Goal: Task Accomplishment & Management: Manage account settings

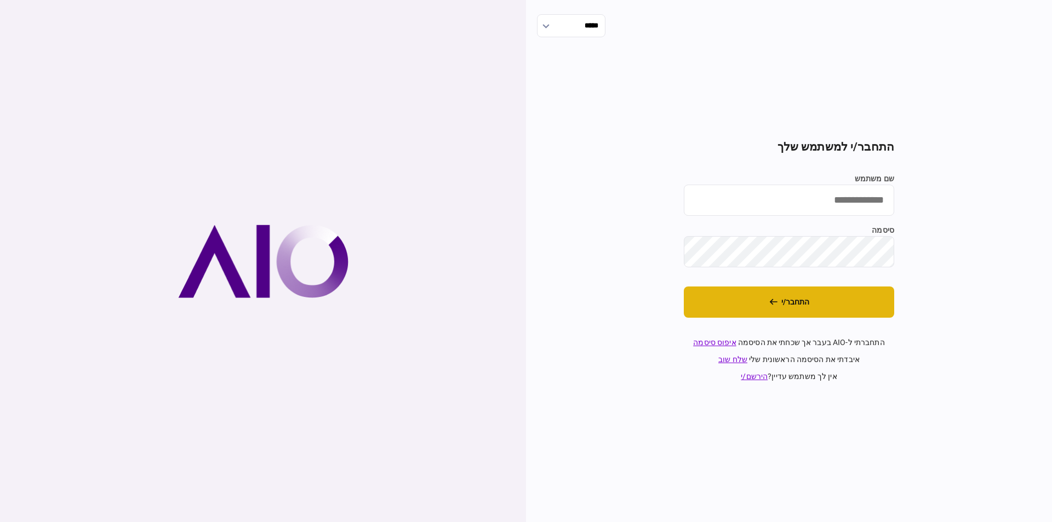
type input "*********"
click at [848, 293] on button "התחבר/י" at bounding box center [789, 301] width 210 height 31
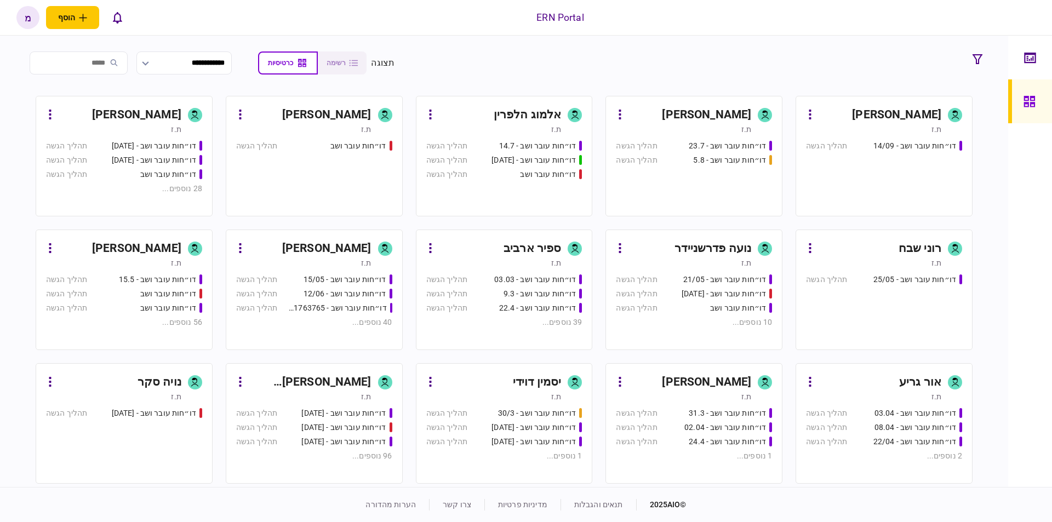
click at [698, 121] on div "[PERSON_NAME]" at bounding box center [689, 115] width 123 height 18
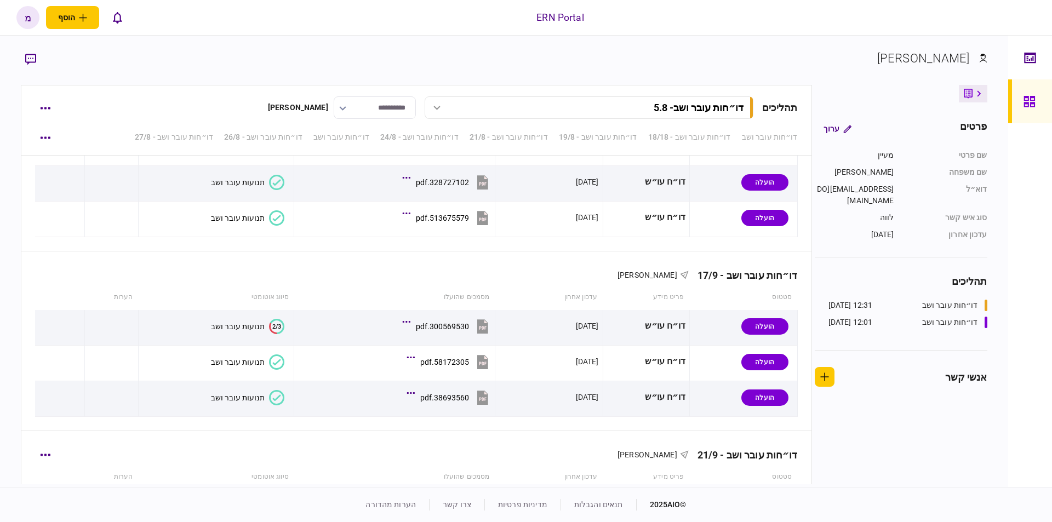
scroll to position [2379, 0]
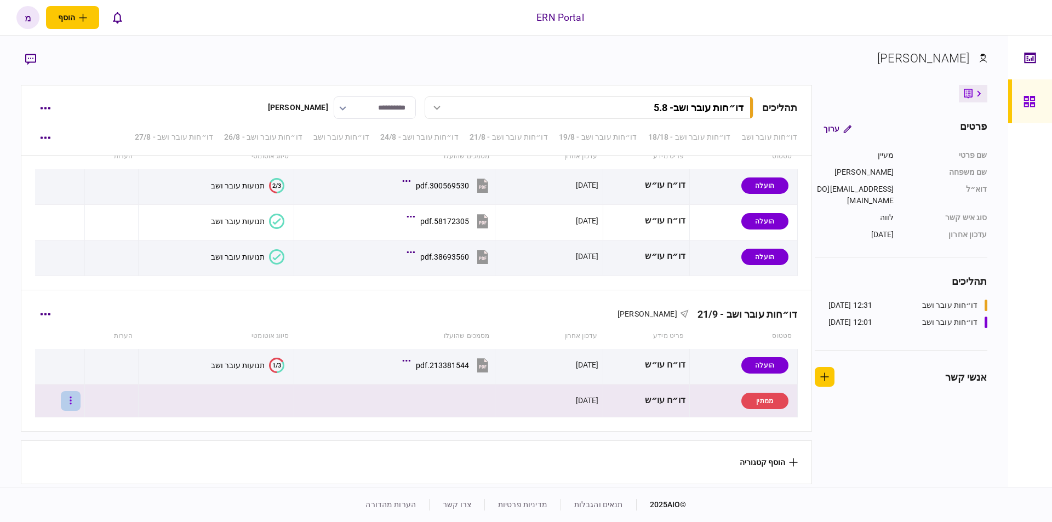
click at [73, 395] on button "button" at bounding box center [71, 401] width 20 height 20
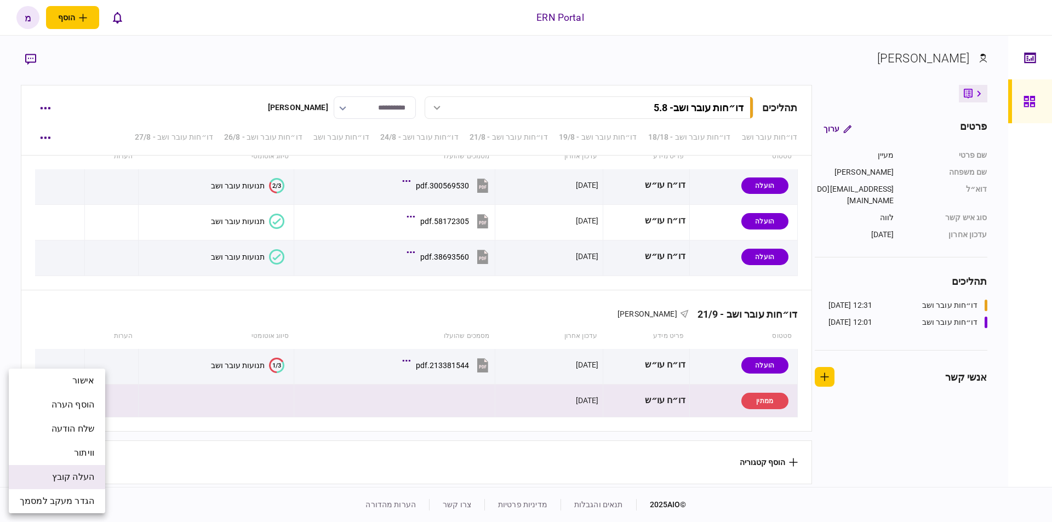
click at [74, 475] on span "העלה קובץ" at bounding box center [73, 476] width 42 height 13
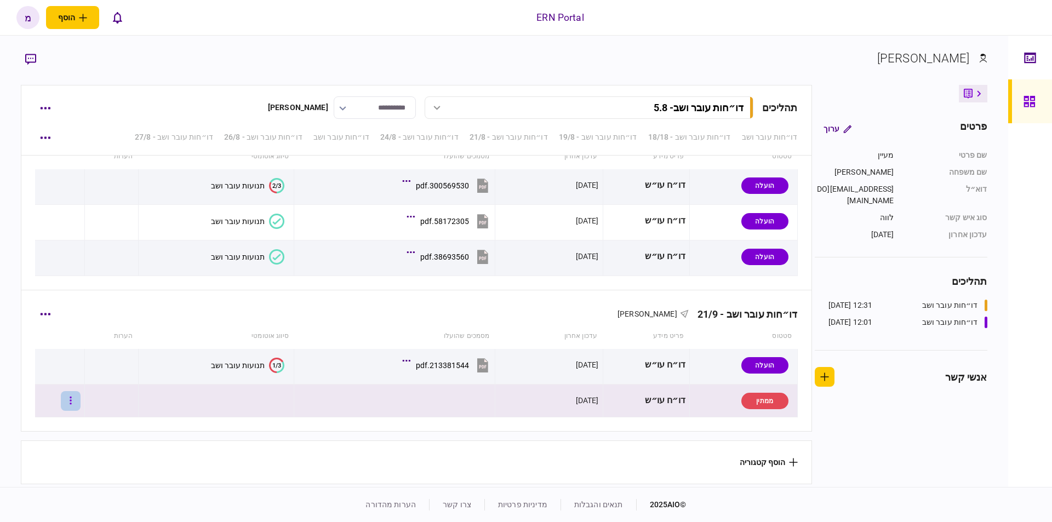
click at [81, 392] on button "button" at bounding box center [71, 401] width 20 height 20
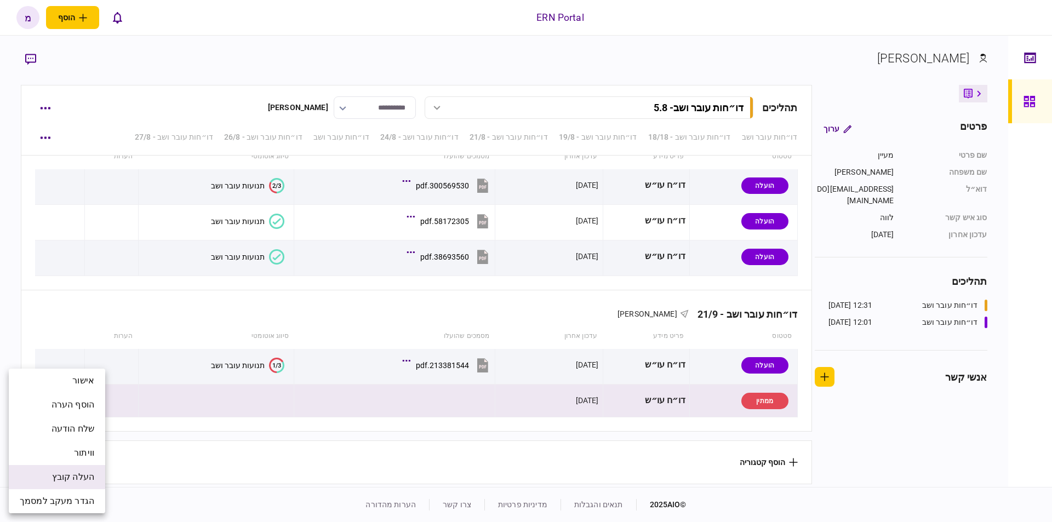
click at [68, 469] on li "העלה קובץ" at bounding box center [57, 477] width 96 height 24
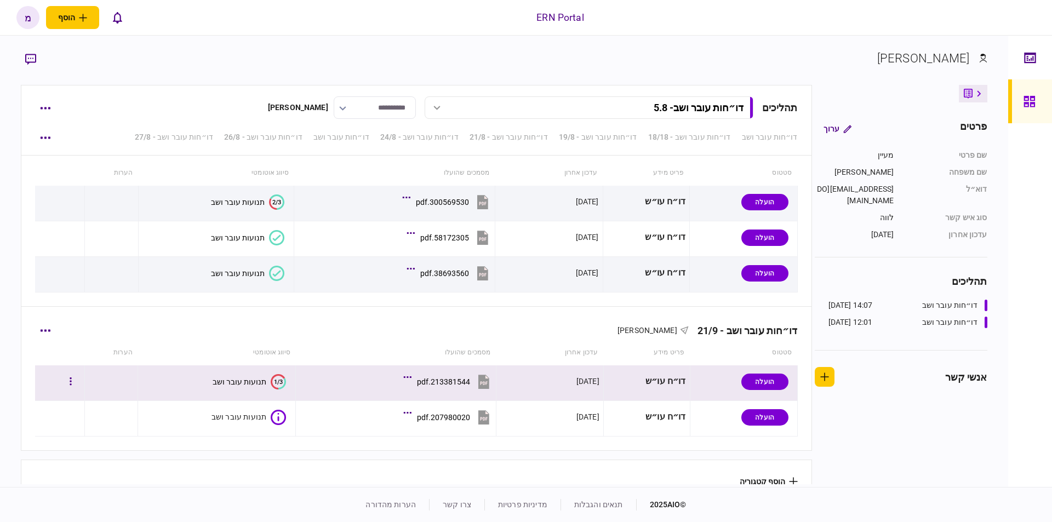
scroll to position [2381, 0]
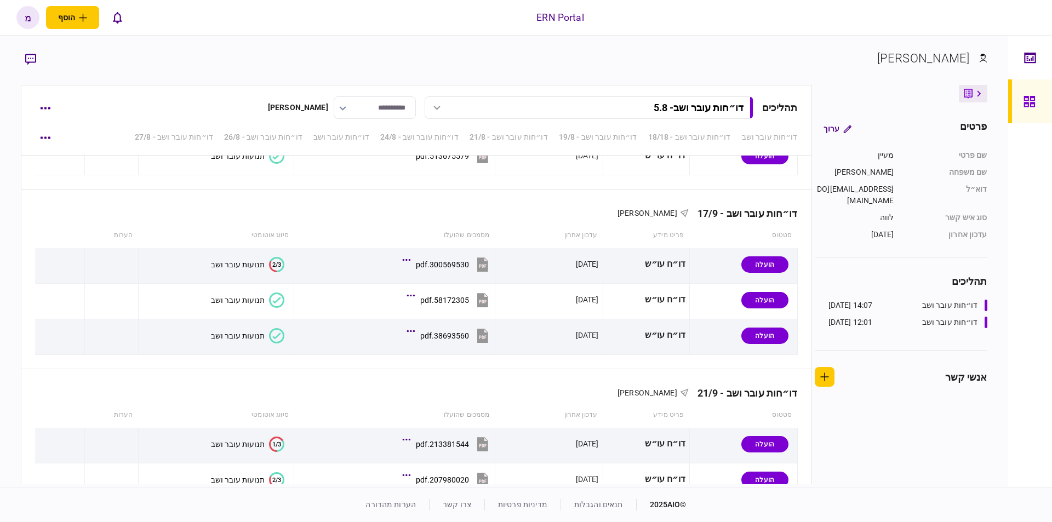
scroll to position [2381, 0]
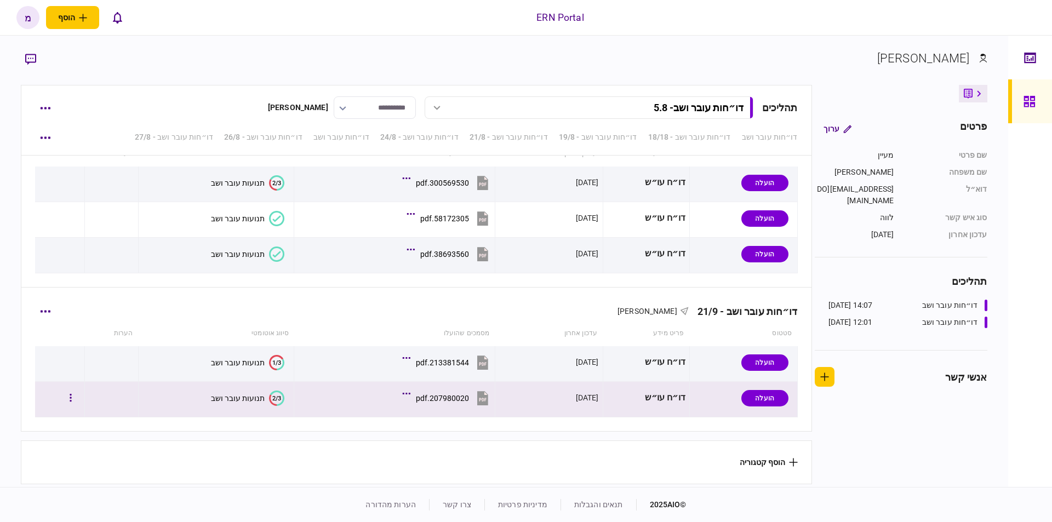
click at [274, 394] on text "2/3" at bounding box center [276, 397] width 9 height 7
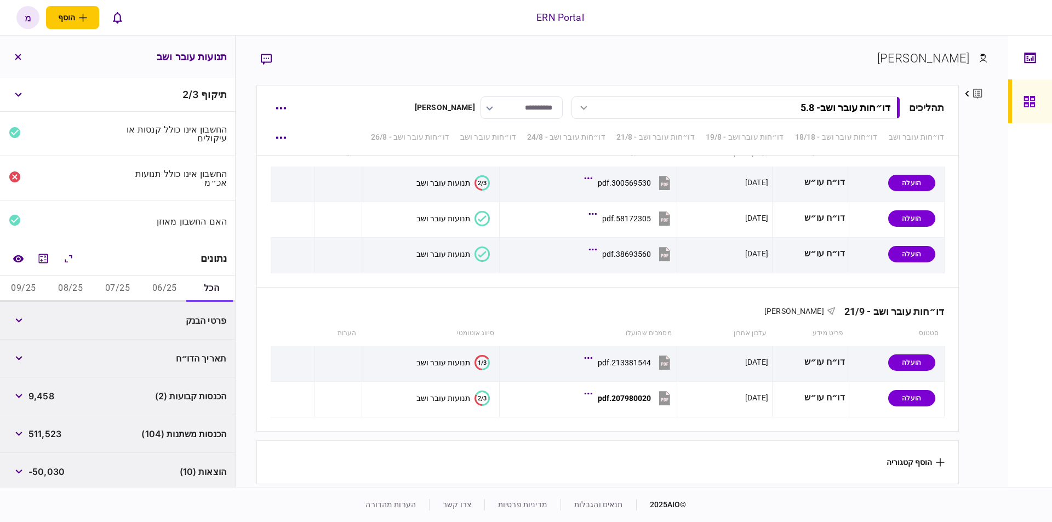
click at [165, 286] on button "06/25" at bounding box center [164, 288] width 47 height 26
click at [45, 256] on icon "מחשבון" at bounding box center [43, 258] width 13 height 13
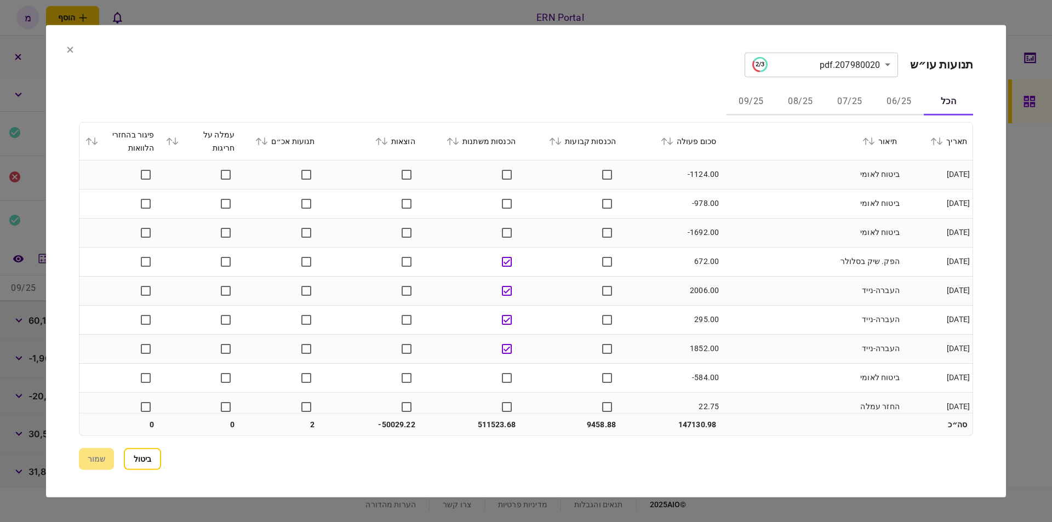
click at [893, 106] on button "06/25" at bounding box center [898, 102] width 49 height 26
click at [585, 82] on div "**********" at bounding box center [526, 260] width 894 height 417
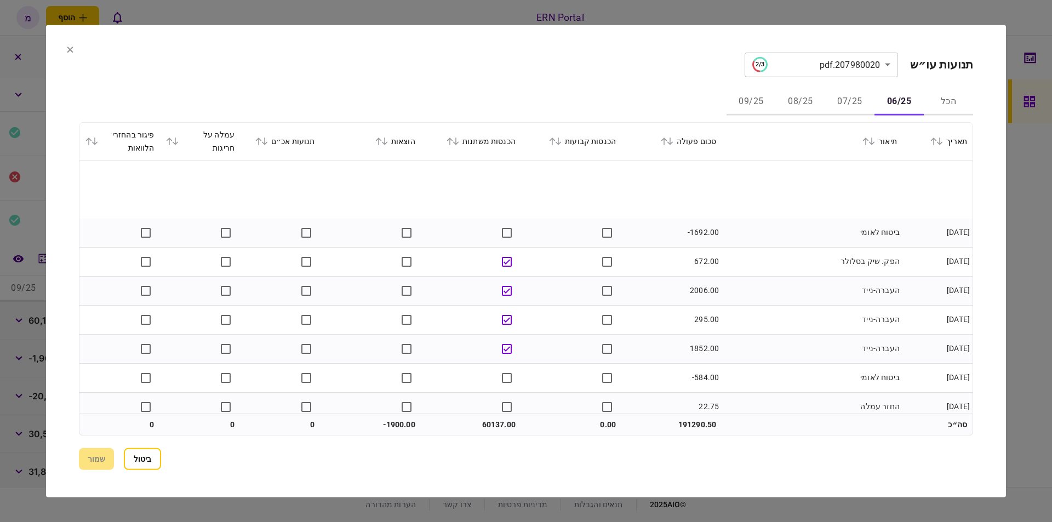
scroll to position [300, 0]
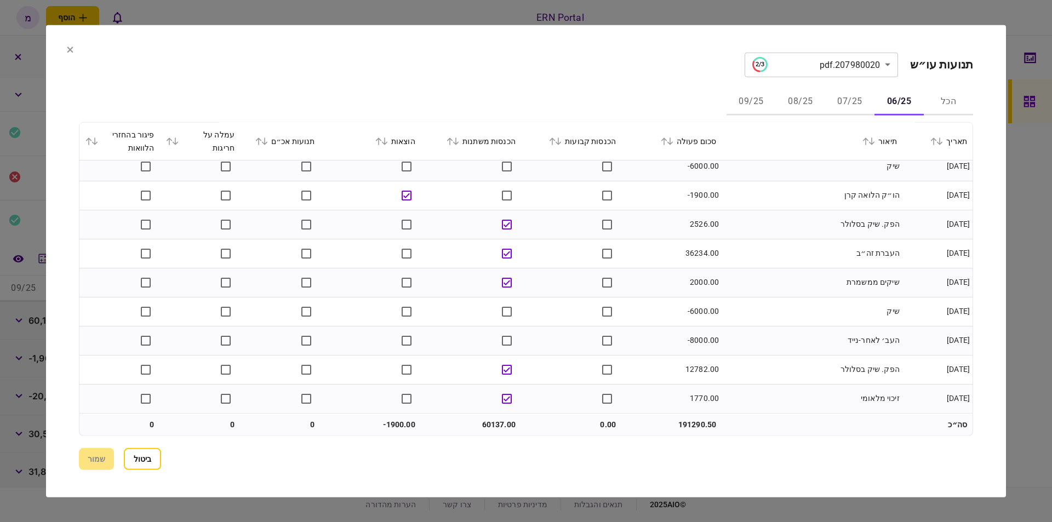
click at [497, 413] on td "60137.00" at bounding box center [471, 424] width 100 height 22
click at [496, 416] on td "60137.00" at bounding box center [471, 424] width 100 height 22
click at [489, 425] on td "60137.00" at bounding box center [471, 424] width 100 height 22
copy td "60137.00"
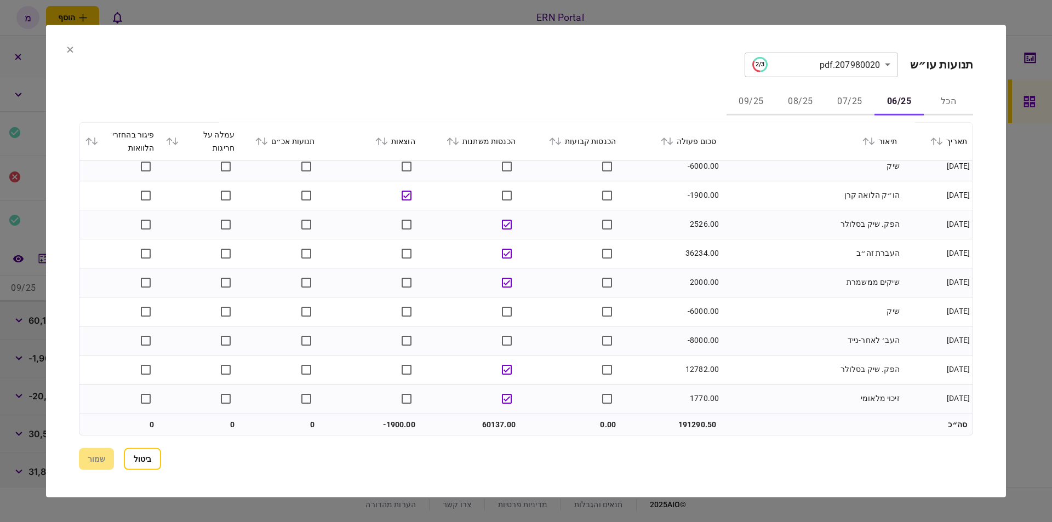
click at [394, 418] on td "-1900.00" at bounding box center [370, 424] width 100 height 22
copy td "1900.00"
click at [854, 99] on button "07/25" at bounding box center [849, 102] width 49 height 26
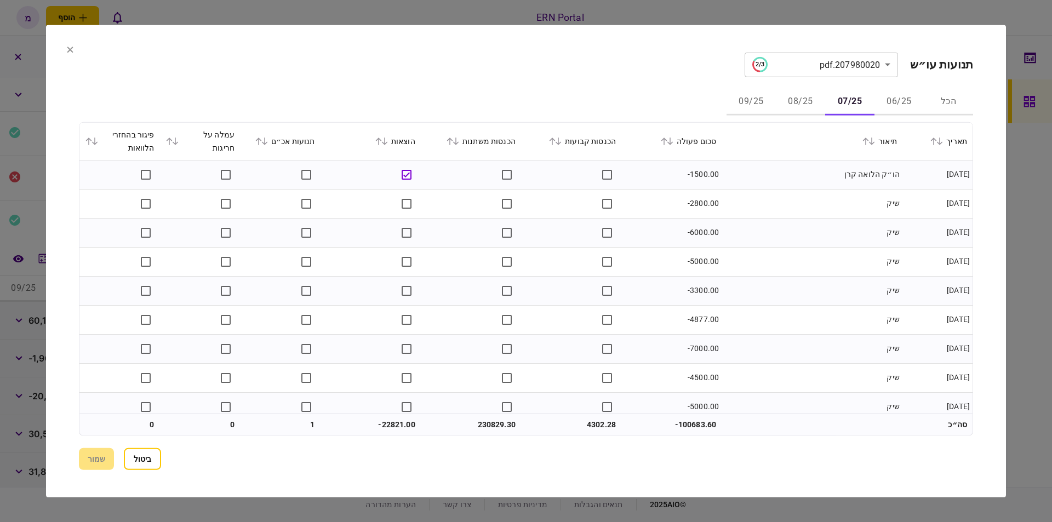
click at [728, 186] on td "הו״ק הלואה קרן" at bounding box center [811, 174] width 181 height 29
click at [776, 199] on td "שיק" at bounding box center [811, 203] width 181 height 29
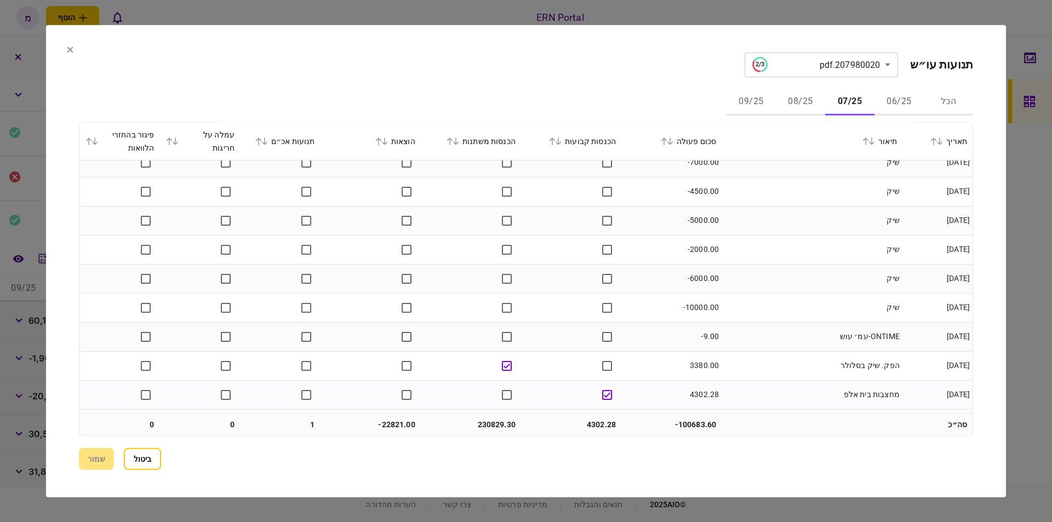
scroll to position [248, 0]
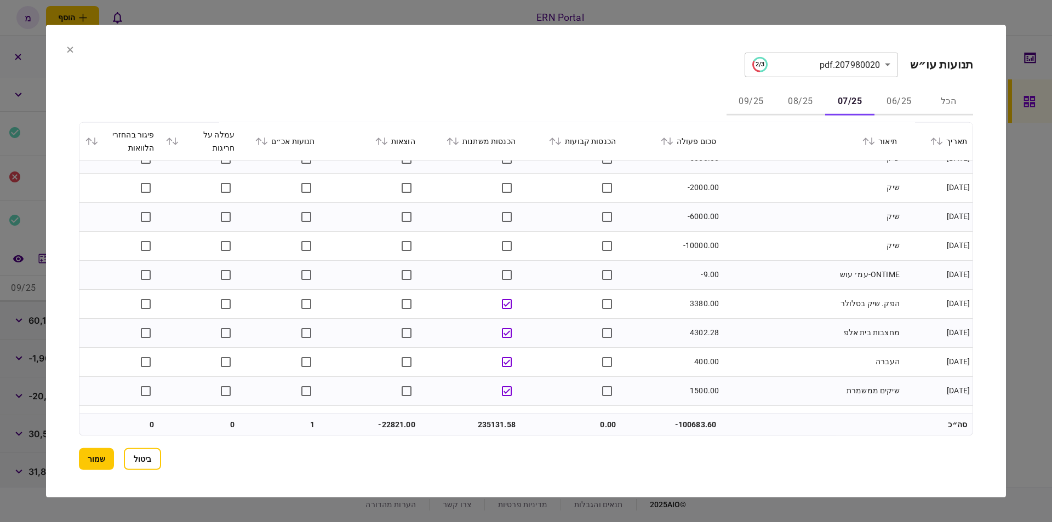
click at [744, 296] on td "הפק. שיק בסלולר" at bounding box center [811, 303] width 181 height 29
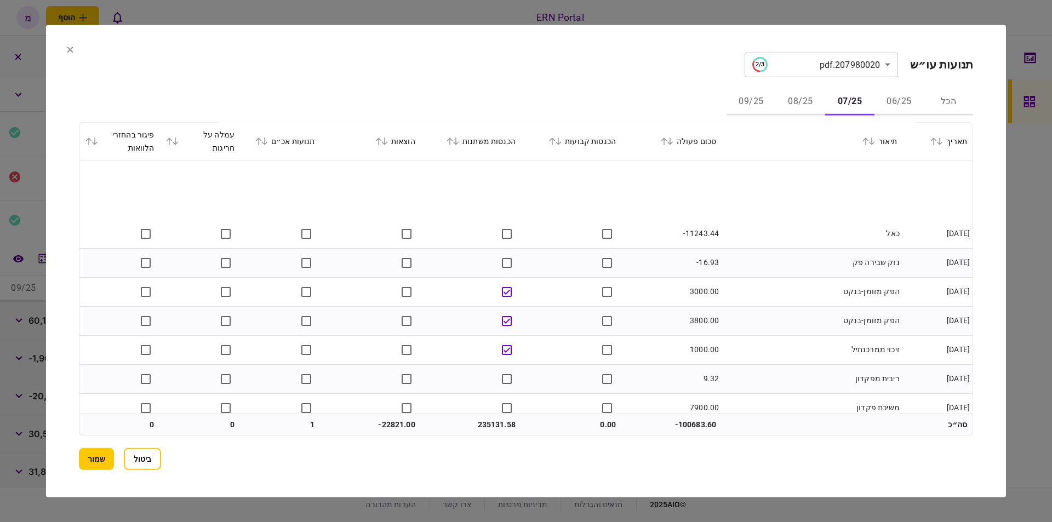
scroll to position [497, 0]
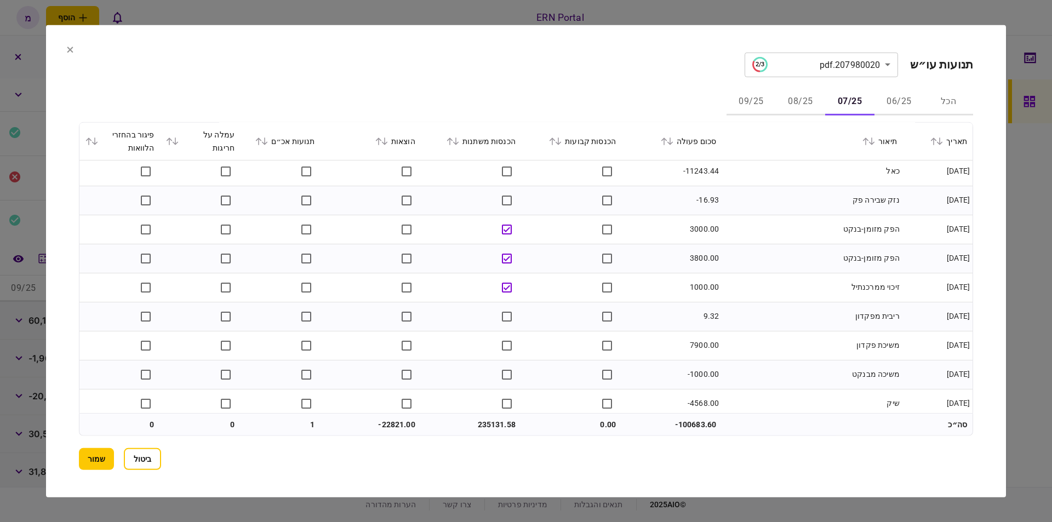
click at [696, 345] on td "7900.00" at bounding box center [671, 345] width 100 height 29
copy td "7900.00"
click at [688, 336] on td "7900.00" at bounding box center [671, 345] width 100 height 29
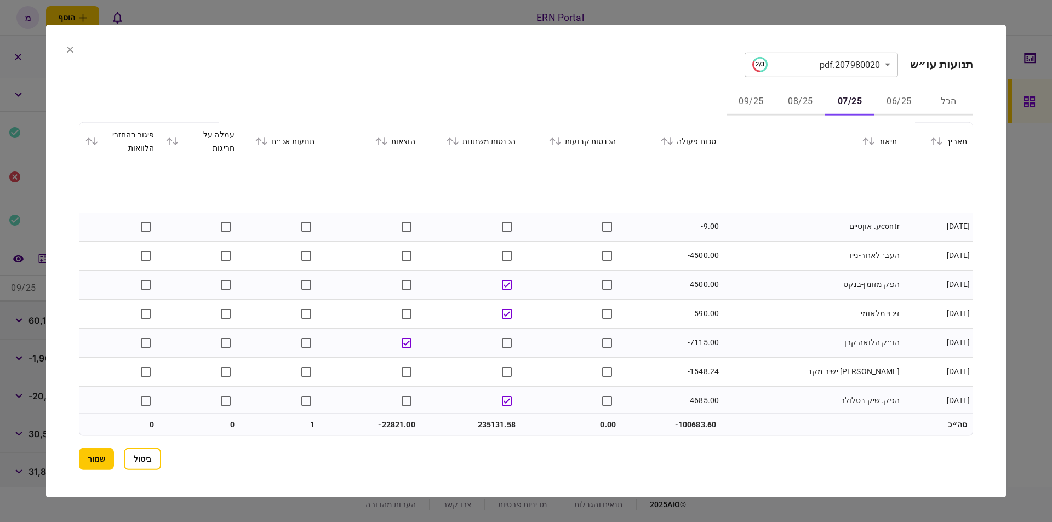
scroll to position [1055, 0]
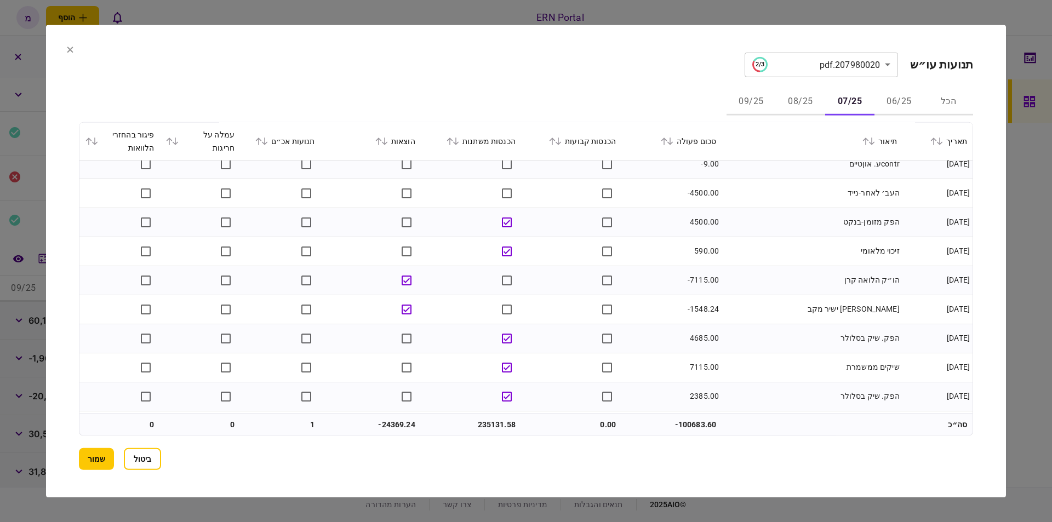
click at [802, 298] on td "[PERSON_NAME] ישיר מקב" at bounding box center [811, 309] width 181 height 29
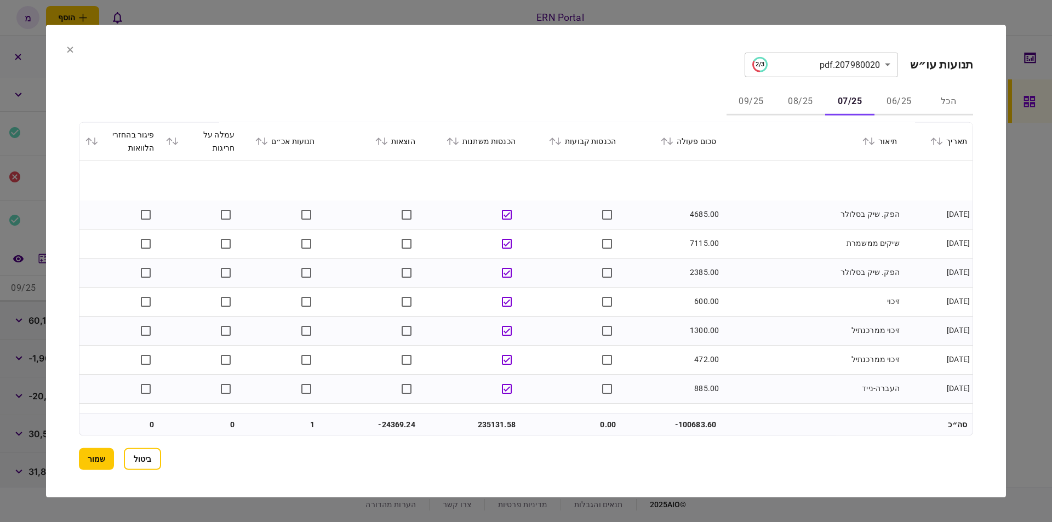
scroll to position [1303, 0]
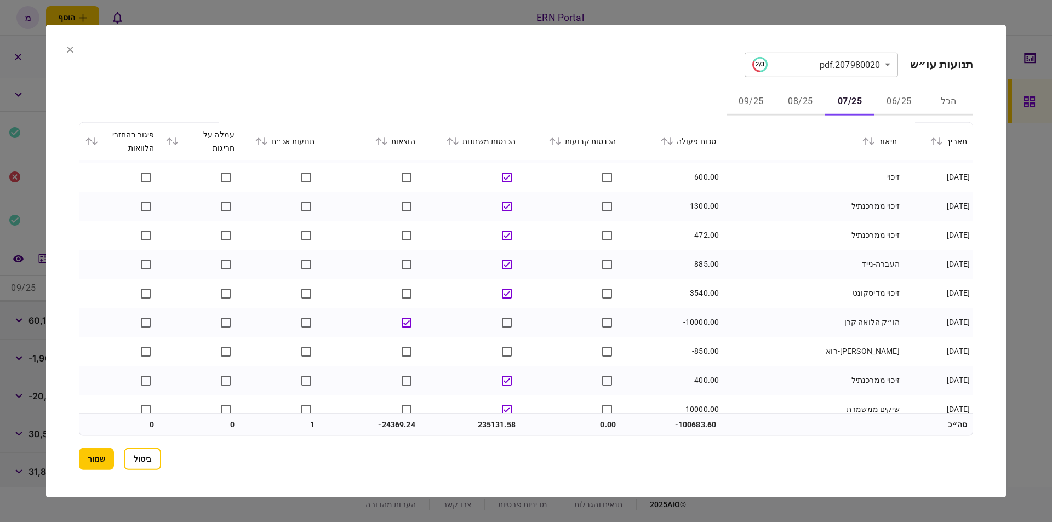
click at [740, 314] on td "הו״ק הלואה קרן" at bounding box center [811, 322] width 181 height 29
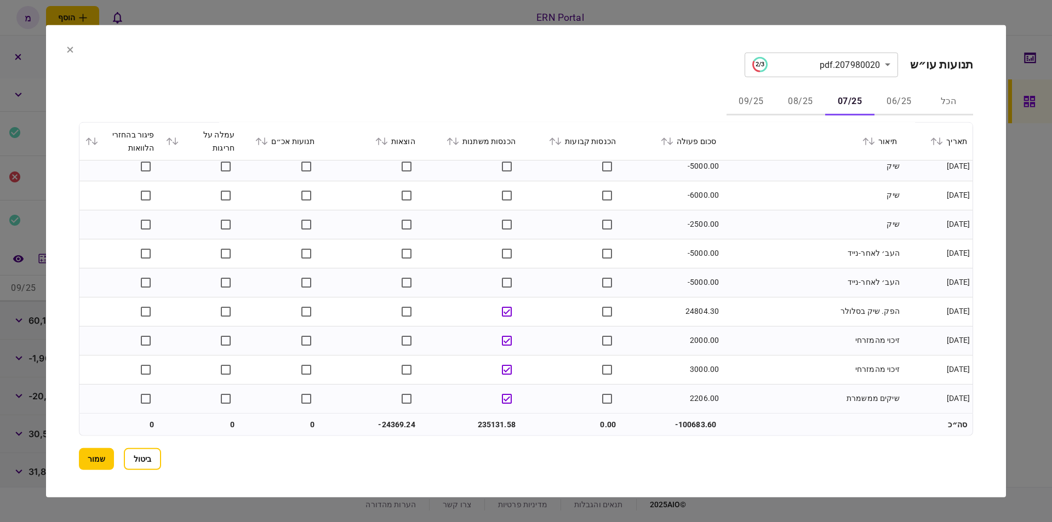
scroll to position [3203, 0]
click at [493, 421] on td "235131.58" at bounding box center [471, 424] width 100 height 22
copy td "235131.58"
click at [391, 421] on td "-24369.24" at bounding box center [370, 424] width 100 height 22
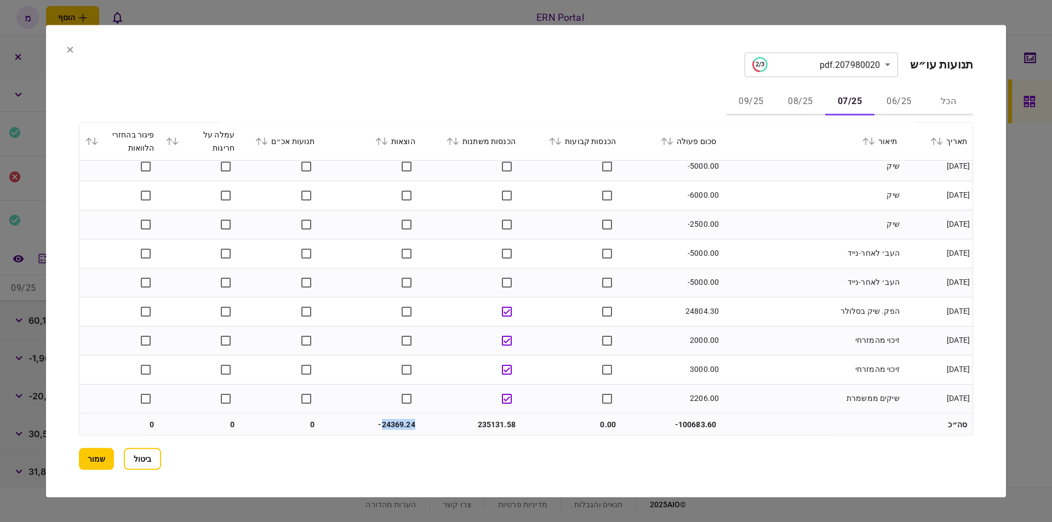
click at [391, 421] on td "-24369.24" at bounding box center [370, 424] width 100 height 22
copy td "24369.24"
click at [801, 105] on button "08/25" at bounding box center [800, 102] width 49 height 26
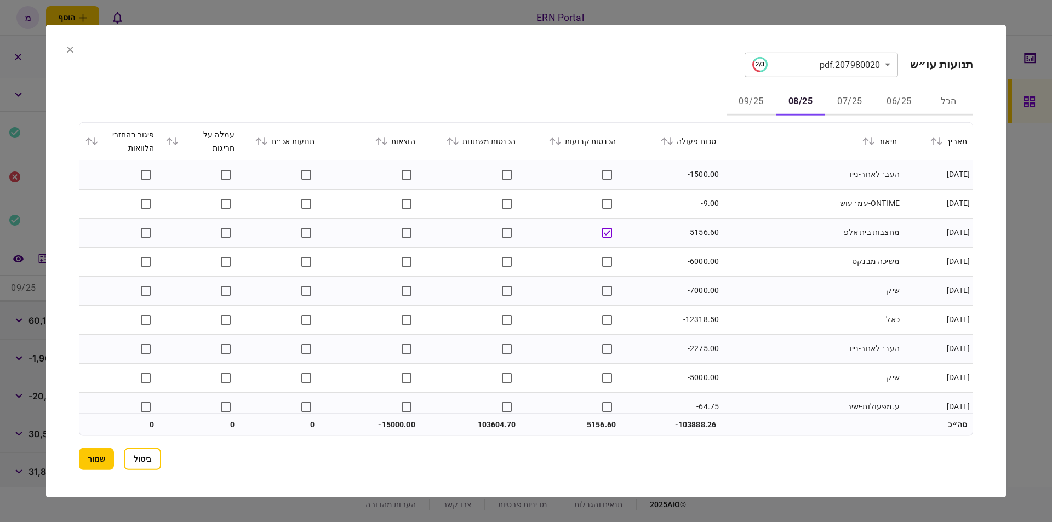
click at [528, 81] on div "**********" at bounding box center [526, 260] width 894 height 417
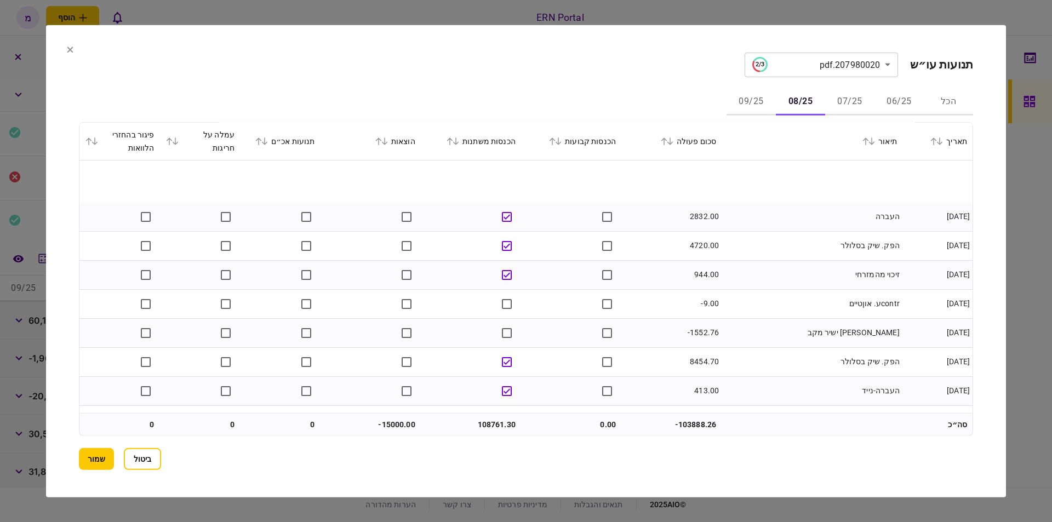
scroll to position [311, 0]
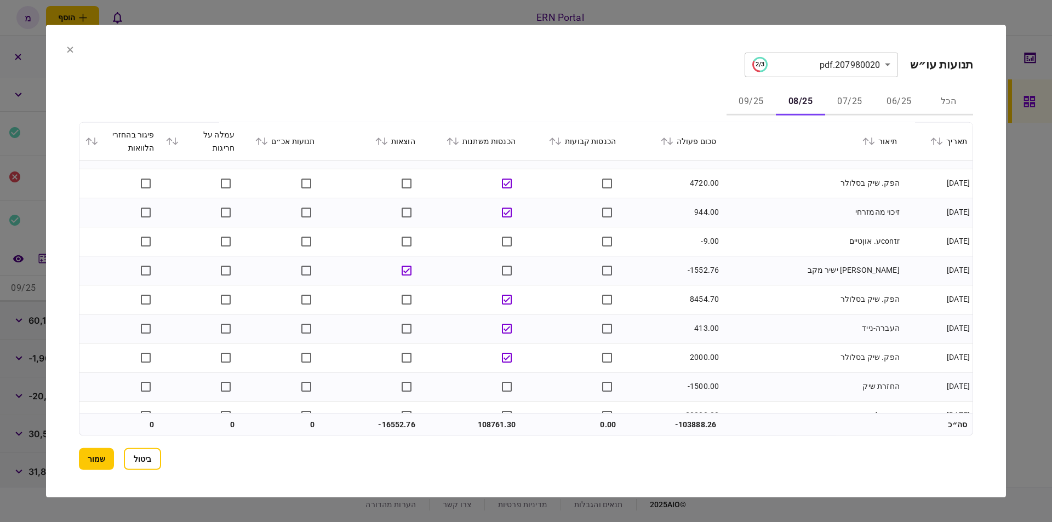
click at [681, 256] on td "-1552.76" at bounding box center [671, 270] width 100 height 29
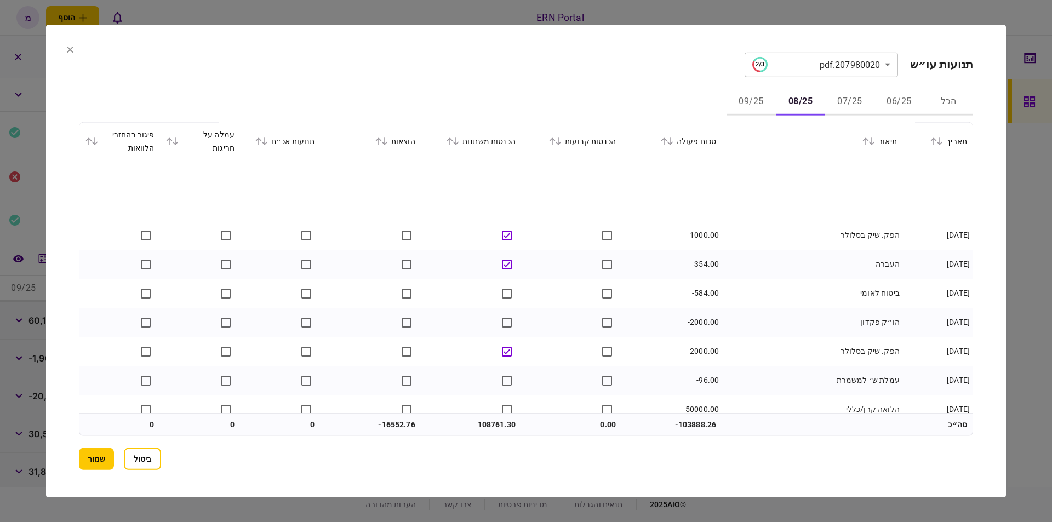
scroll to position [1365, 0]
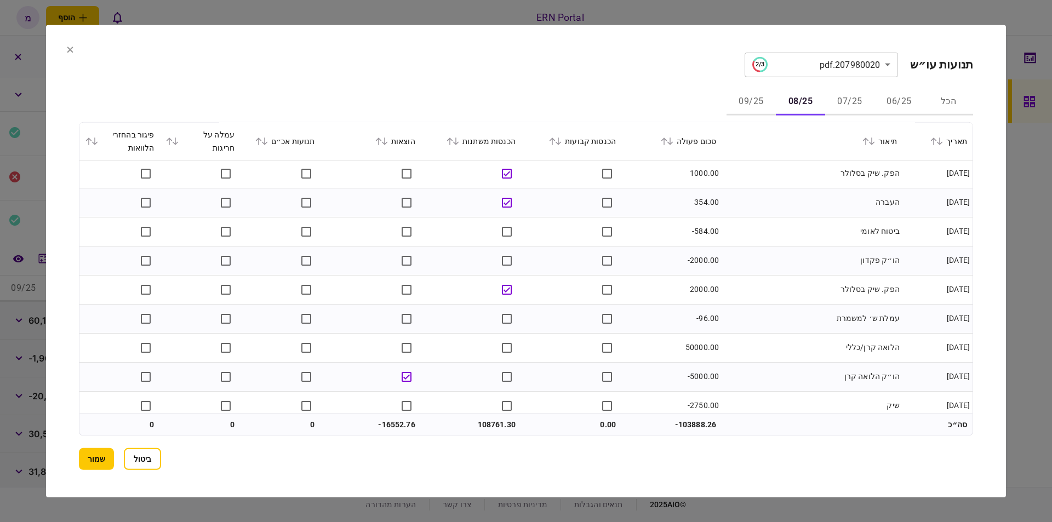
click at [693, 343] on td "50000.00" at bounding box center [671, 347] width 100 height 29
copy td "50000.00"
click at [715, 351] on td "50000.00" at bounding box center [671, 347] width 100 height 29
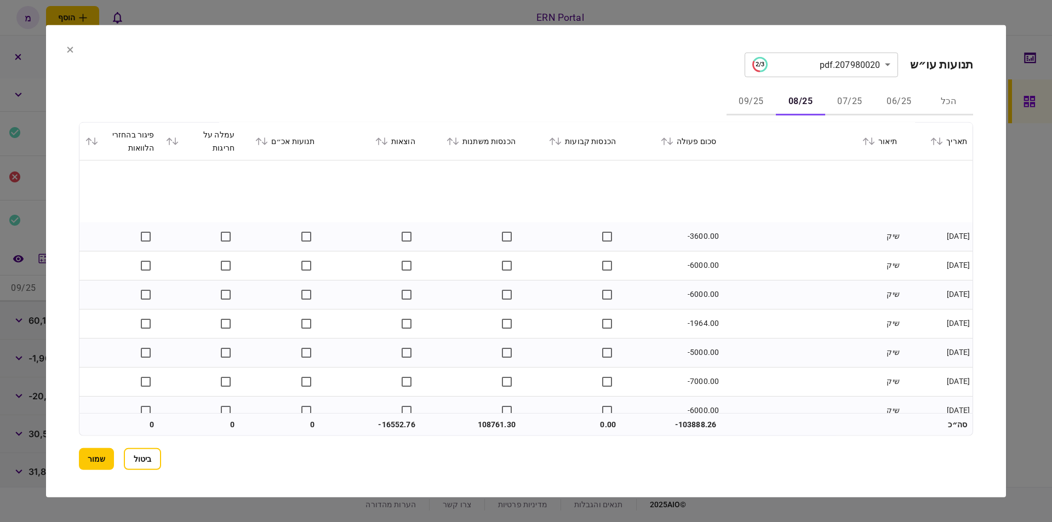
scroll to position [1839, 0]
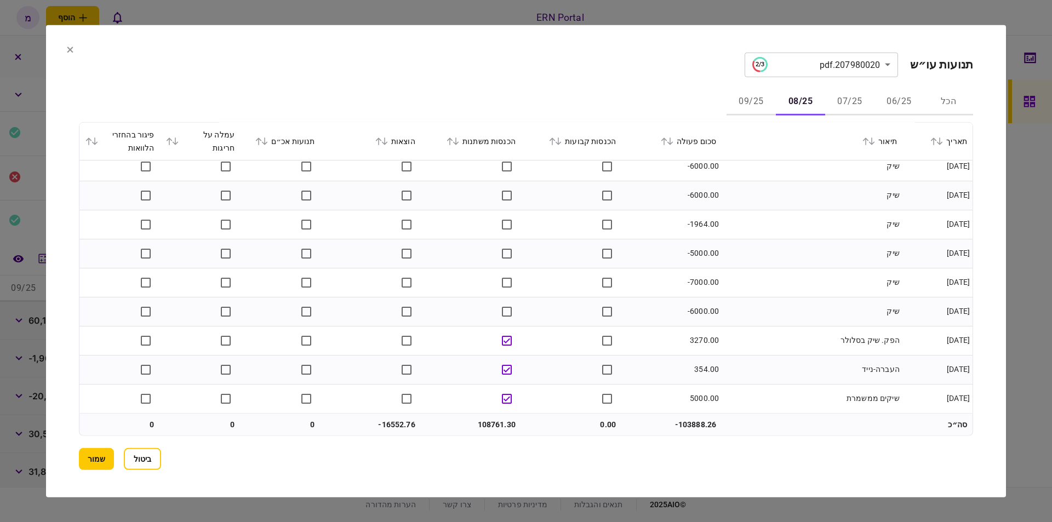
click at [493, 420] on td "108761.30" at bounding box center [471, 424] width 100 height 22
copy td "108761.30"
click at [406, 417] on td "-16552.76" at bounding box center [370, 424] width 100 height 22
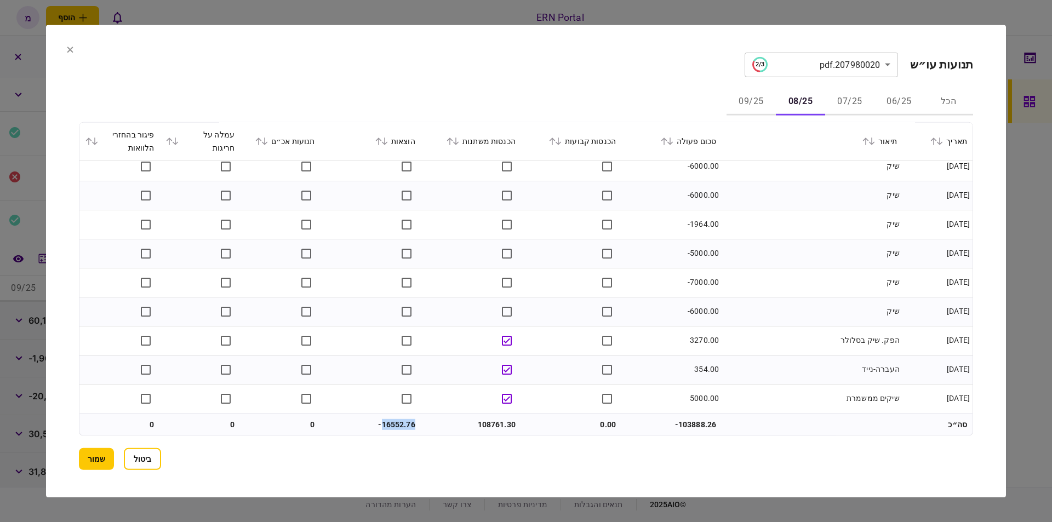
copy td "16552.76"
click at [751, 96] on button "09/25" at bounding box center [750, 102] width 49 height 26
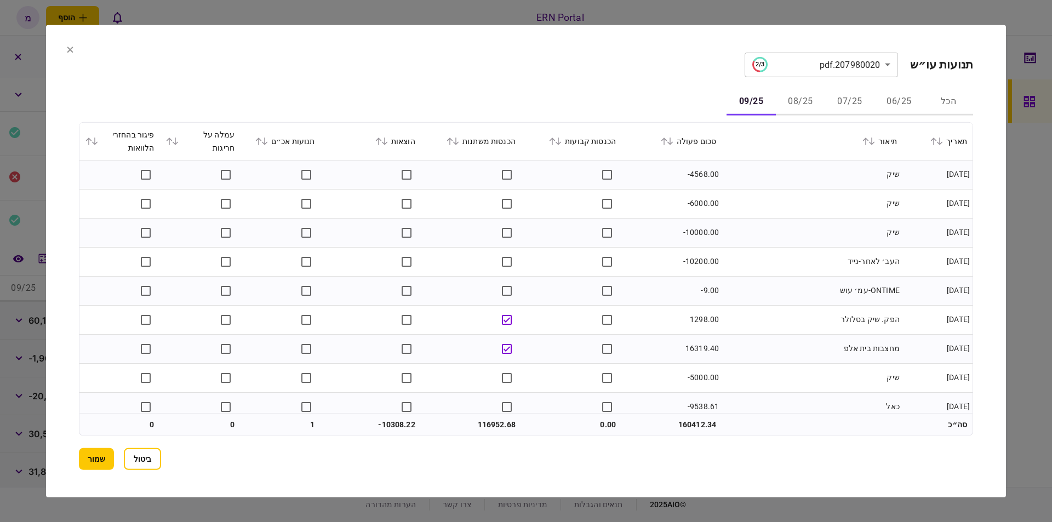
click at [765, 187] on td "שיק" at bounding box center [811, 174] width 181 height 29
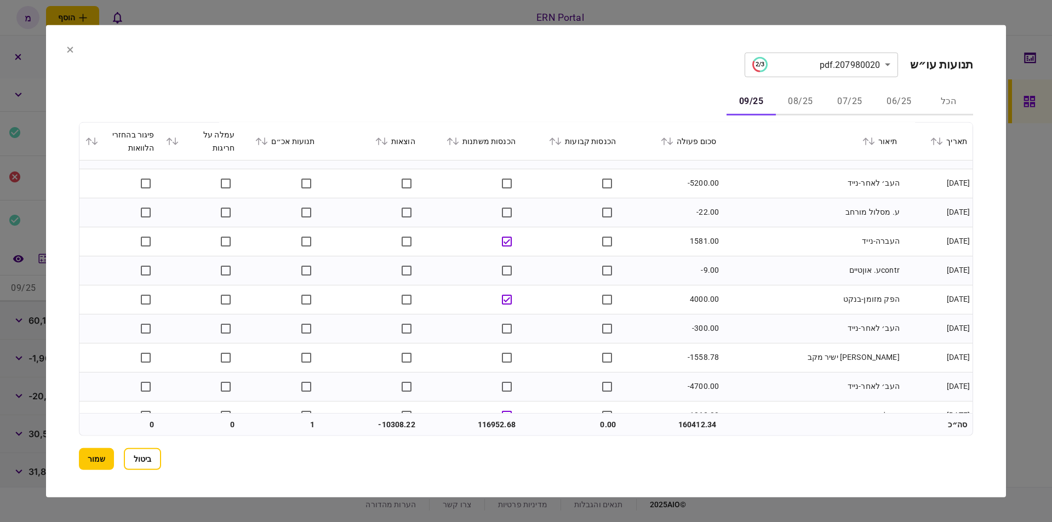
scroll to position [372, 0]
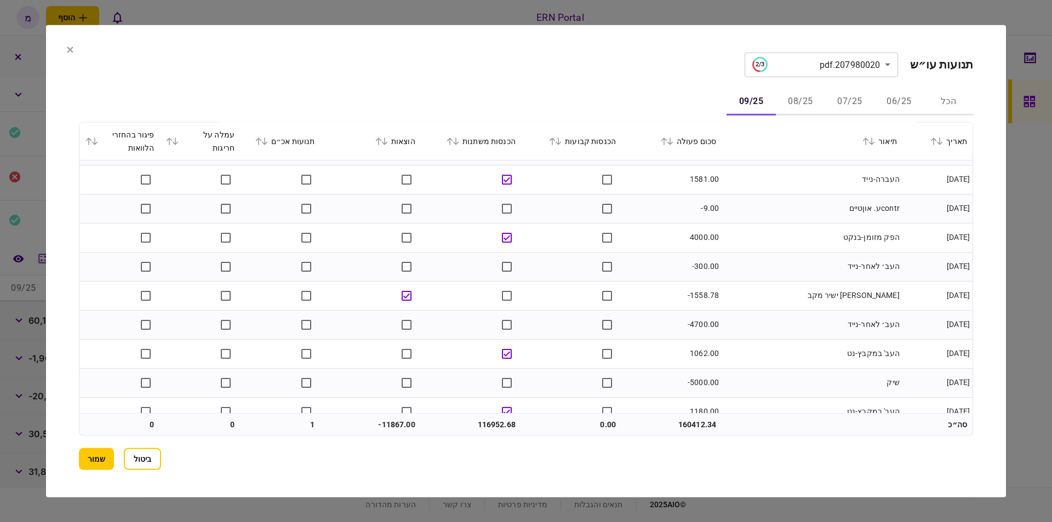
click at [733, 298] on td "[PERSON_NAME] ישיר מקב" at bounding box center [811, 295] width 181 height 29
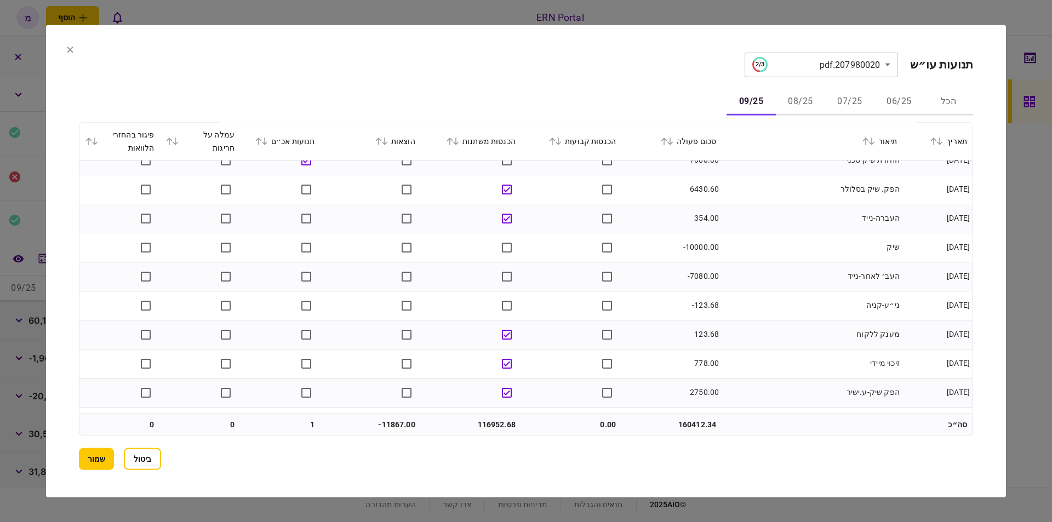
scroll to position [1171, 0]
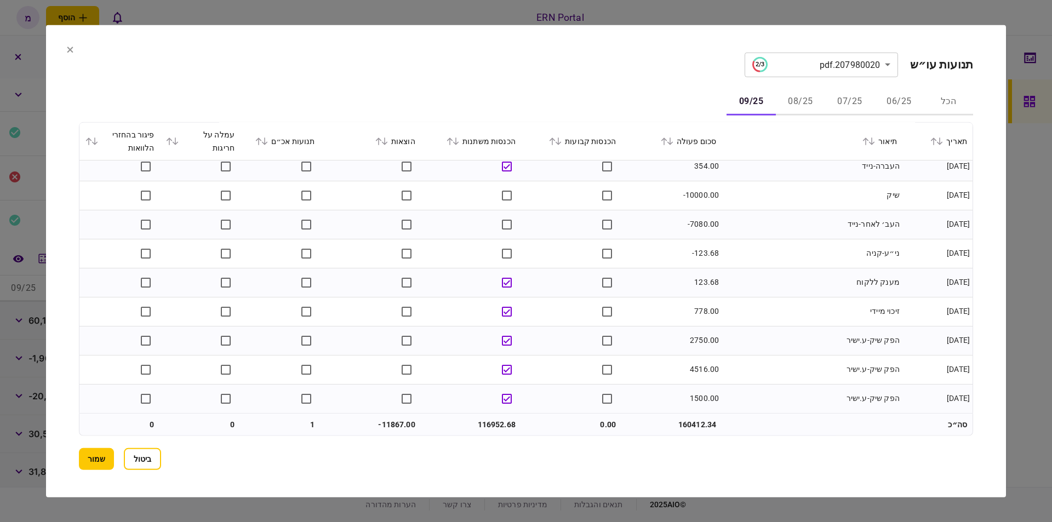
click at [501, 420] on td "116952.68" at bounding box center [471, 424] width 100 height 22
copy td "116952.68"
click at [404, 422] on td "-11867.00" at bounding box center [370, 424] width 100 height 22
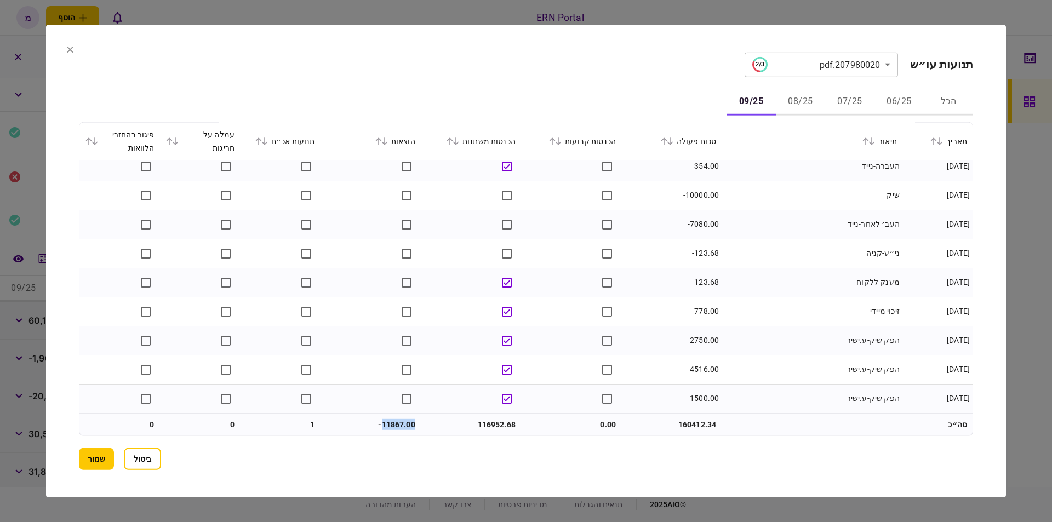
copy td "11867.00"
click at [101, 461] on button "שמור" at bounding box center [96, 459] width 35 height 22
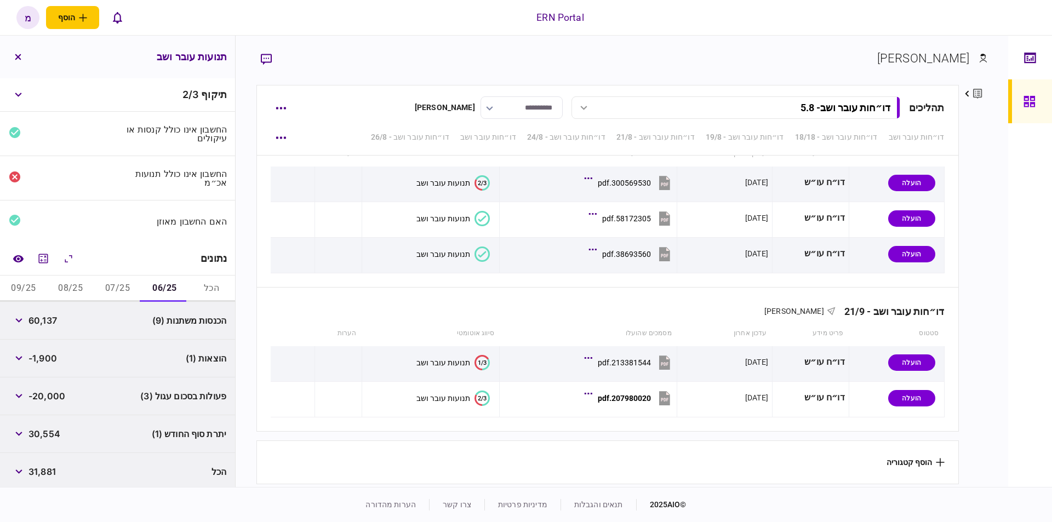
click at [49, 430] on span "30,554" at bounding box center [44, 433] width 32 height 13
click at [116, 285] on button "07/25" at bounding box center [117, 288] width 47 height 26
click at [64, 284] on button "08/25" at bounding box center [70, 288] width 47 height 26
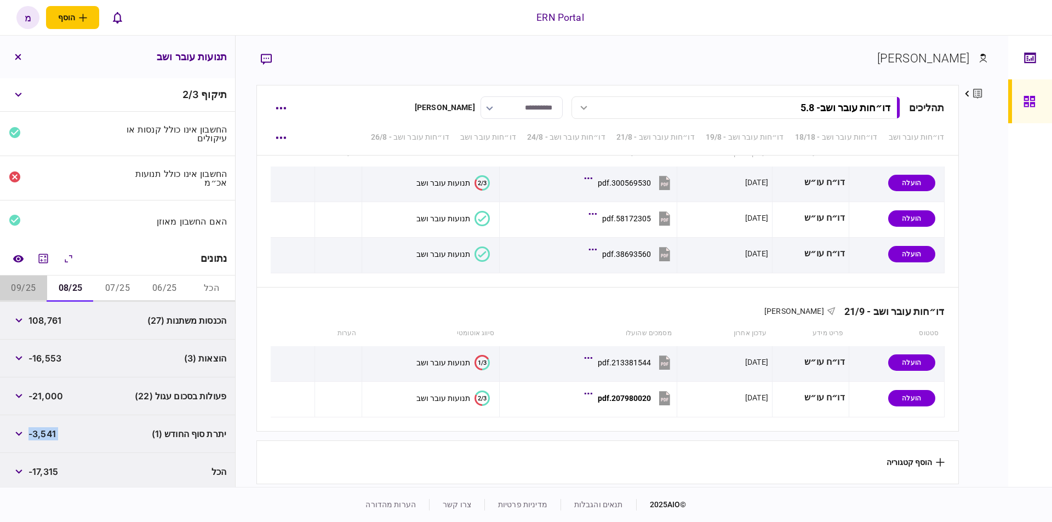
click at [24, 283] on button "09/25" at bounding box center [23, 288] width 47 height 26
click at [50, 432] on span "7,080" at bounding box center [40, 433] width 25 height 13
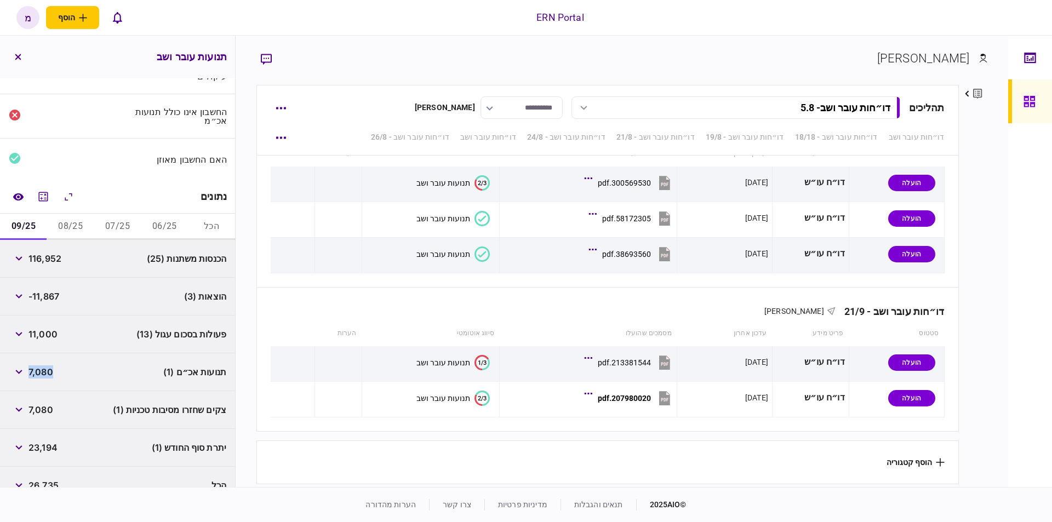
scroll to position [77, 0]
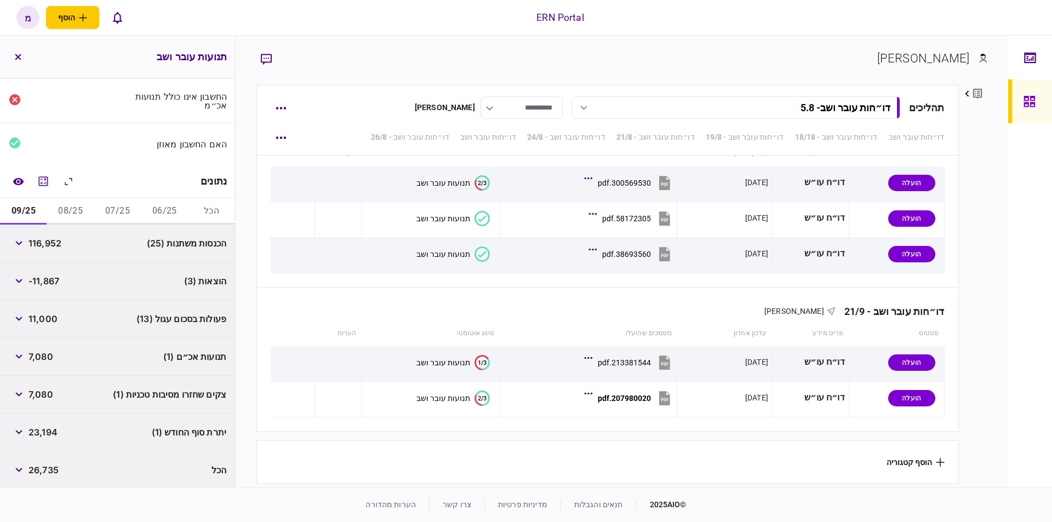
click at [48, 435] on span "23,194" at bounding box center [42, 432] width 29 height 13
click at [214, 206] on button "הכל" at bounding box center [211, 211] width 47 height 26
click at [14, 237] on button "button" at bounding box center [19, 243] width 20 height 20
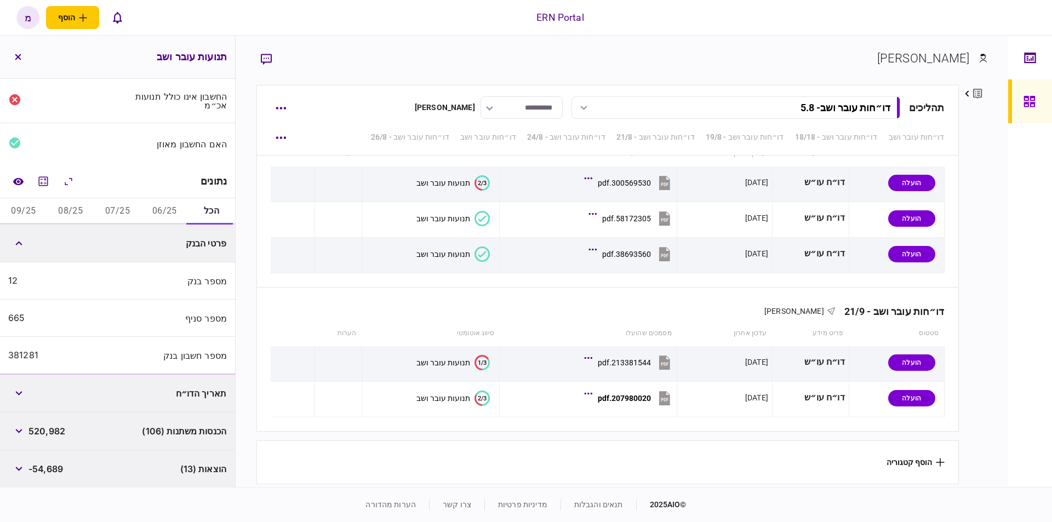
click at [32, 352] on div "381281" at bounding box center [23, 355] width 30 height 10
click at [797, 41] on div "**********" at bounding box center [622, 261] width 772 height 451
